Goal: Find specific page/section: Find specific page/section

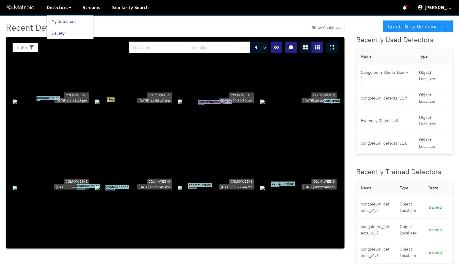
click at [54, 19] on link "My Detectors" at bounding box center [63, 21] width 24 height 12
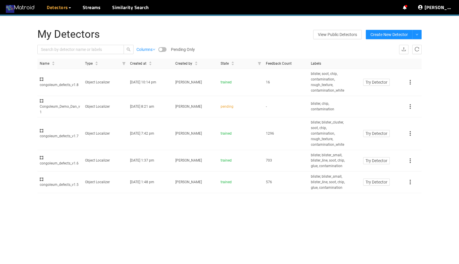
click at [29, 10] on img at bounding box center [20, 7] width 29 height 9
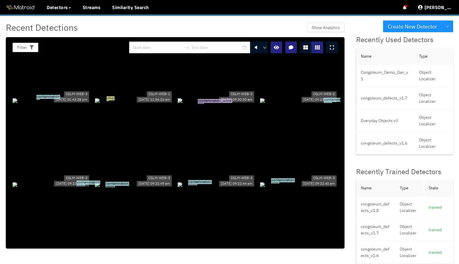
click at [332, 48] on icon at bounding box center [332, 47] width 4 height 5
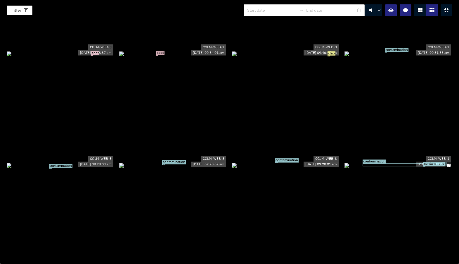
scroll to position [1190, 0]
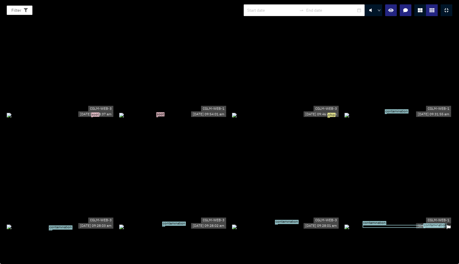
click at [180, 118] on div "soot" at bounding box center [173, 114] width 108 height 6
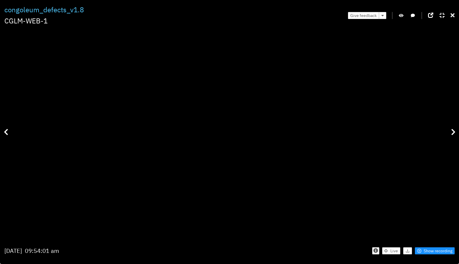
click at [452, 15] on icon at bounding box center [453, 16] width 4 height 6
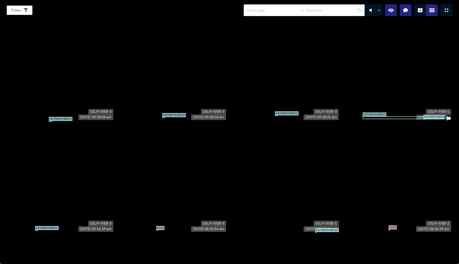
scroll to position [1244, 0]
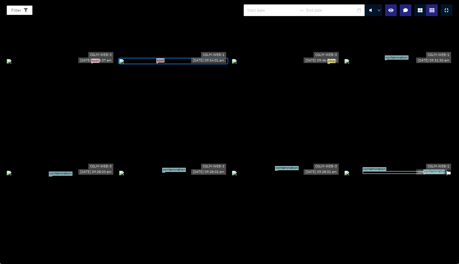
click at [403, 171] on div "contamination" at bounding box center [403, 172] width 81 height 3
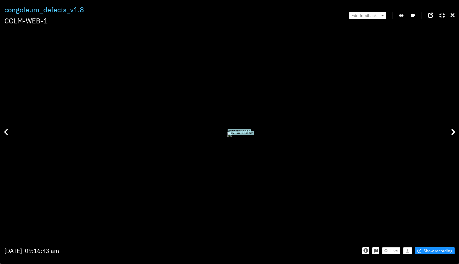
click at [453, 15] on icon at bounding box center [453, 16] width 4 height 6
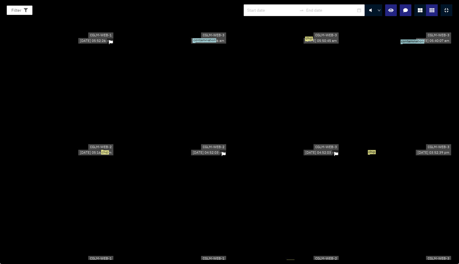
scroll to position [1992, 0]
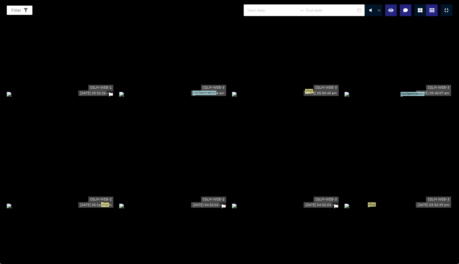
click at [207, 90] on div "contamination" at bounding box center [173, 93] width 108 height 6
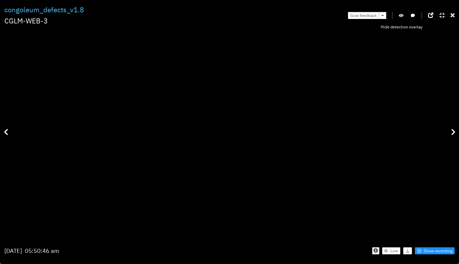
click at [401, 18] on button "button" at bounding box center [401, 15] width 6 height 7
click at [451, 13] on icon at bounding box center [453, 16] width 4 height 6
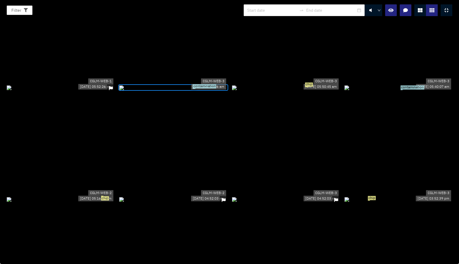
scroll to position [1941, 0]
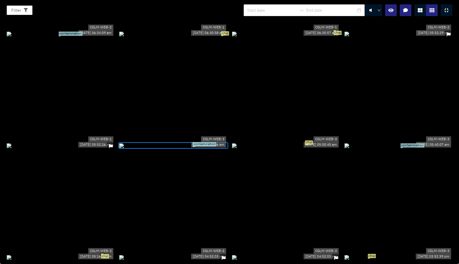
click at [291, 142] on div "chip" at bounding box center [286, 145] width 108 height 6
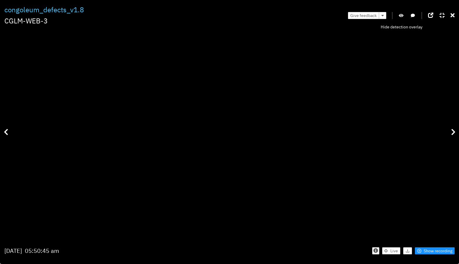
click at [402, 15] on icon "button" at bounding box center [401, 15] width 5 height 4
click at [452, 16] on icon at bounding box center [453, 16] width 4 height 6
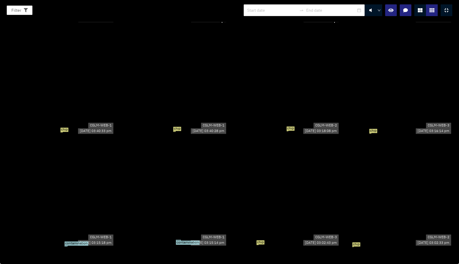
scroll to position [2221, 0]
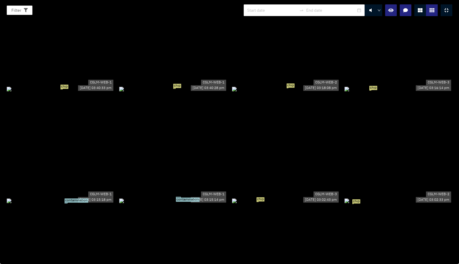
click at [182, 92] on div "chip" at bounding box center [173, 88] width 108 height 6
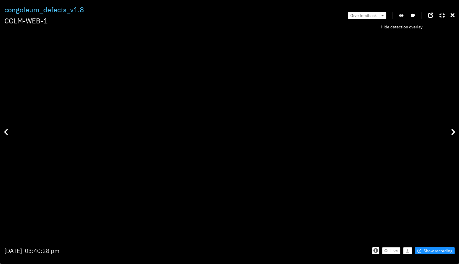
click at [401, 14] on icon "button" at bounding box center [401, 15] width 5 height 4
click at [453, 13] on icon at bounding box center [453, 16] width 4 height 6
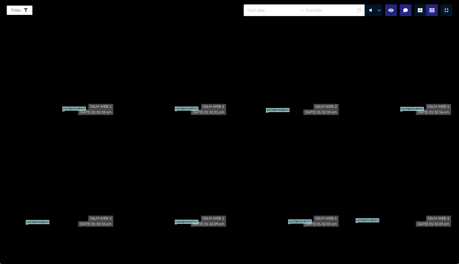
scroll to position [5889, 0]
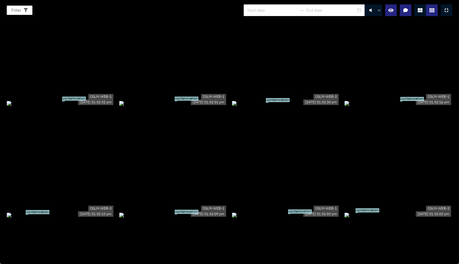
click at [292, 100] on div "contamination" at bounding box center [286, 103] width 108 height 6
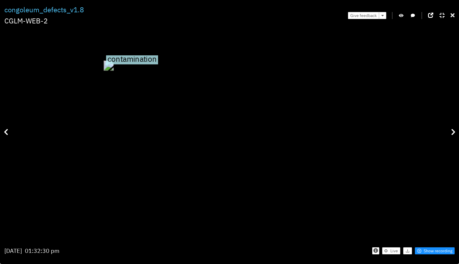
click at [452, 18] on icon at bounding box center [453, 16] width 4 height 6
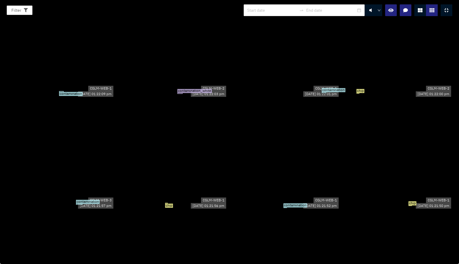
scroll to position [9815, 0]
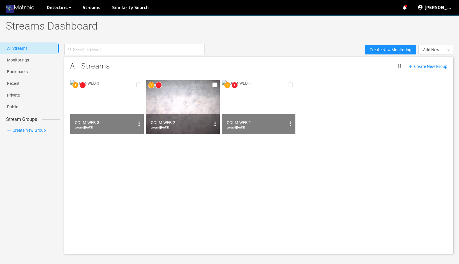
click at [27, 5] on img at bounding box center [20, 7] width 29 height 9
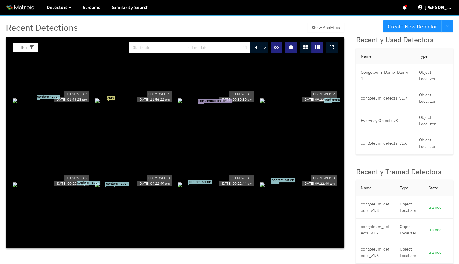
click at [333, 48] on icon at bounding box center [332, 47] width 4 height 5
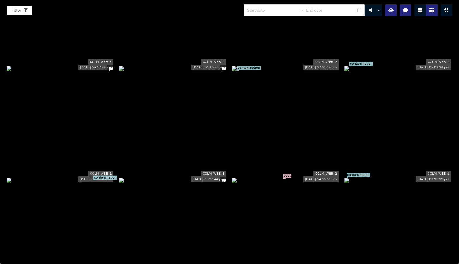
scroll to position [459, 0]
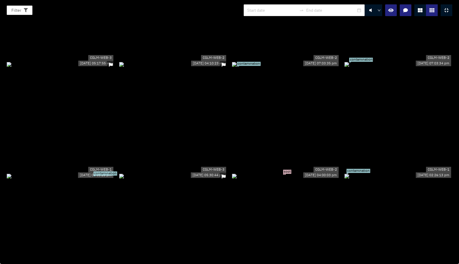
click at [290, 172] on div "soot" at bounding box center [286, 175] width 108 height 6
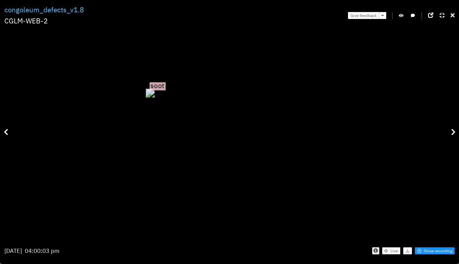
click at [451, 17] on icon at bounding box center [453, 16] width 4 height 6
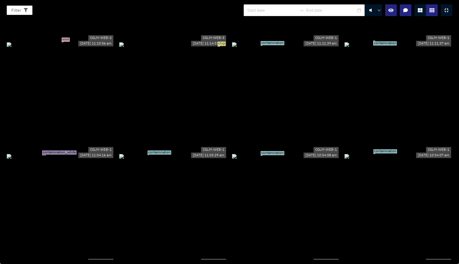
scroll to position [1044, 0]
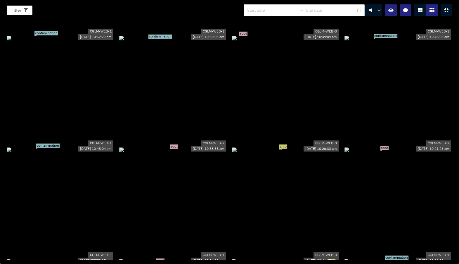
click at [448, 7] on div at bounding box center [447, 10] width 12 height 12
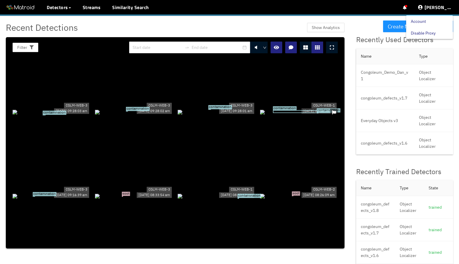
click at [432, 33] on link "Disable Proxy" at bounding box center [423, 33] width 25 height 12
